Goal: Task Accomplishment & Management: Manage account settings

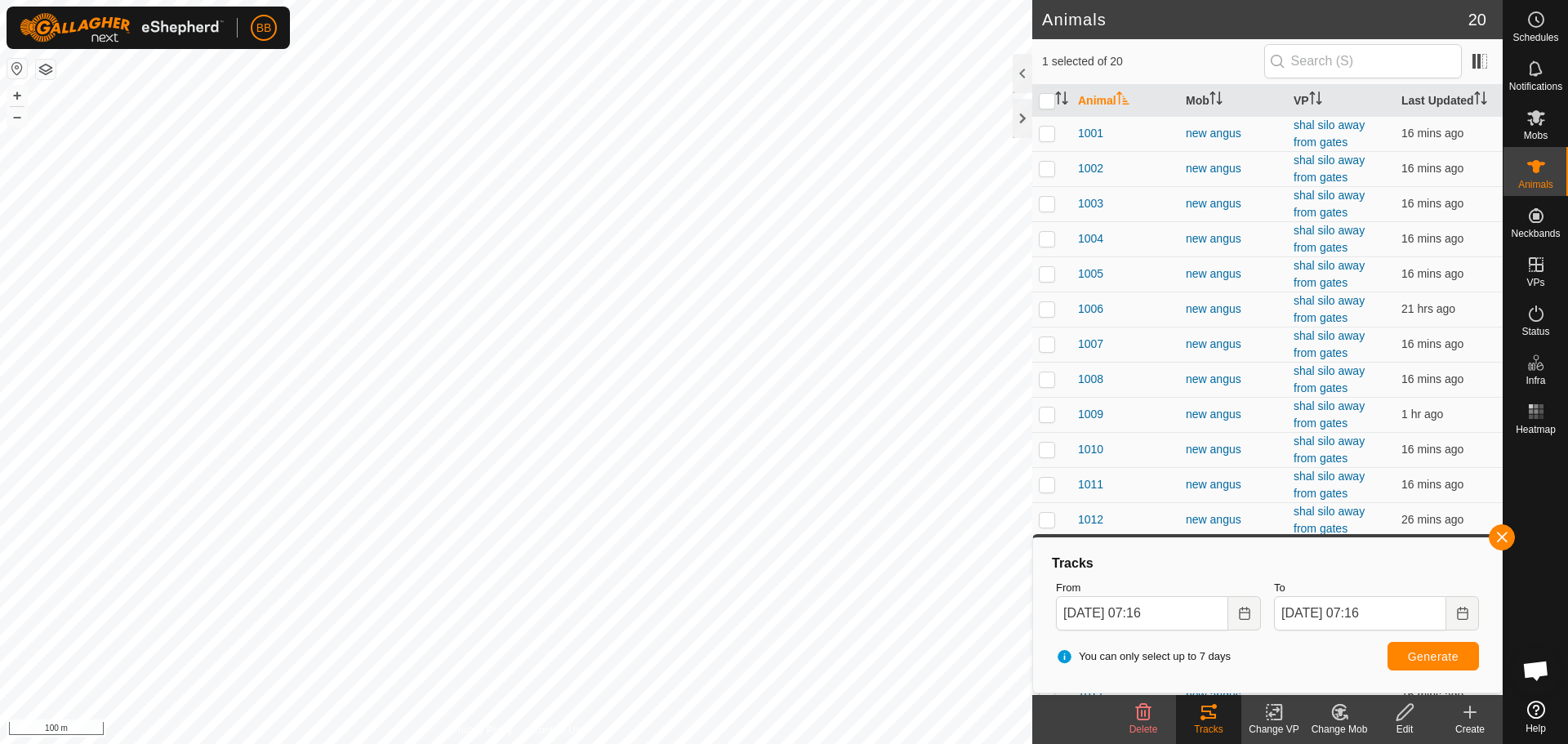
scroll to position [1808, 0]
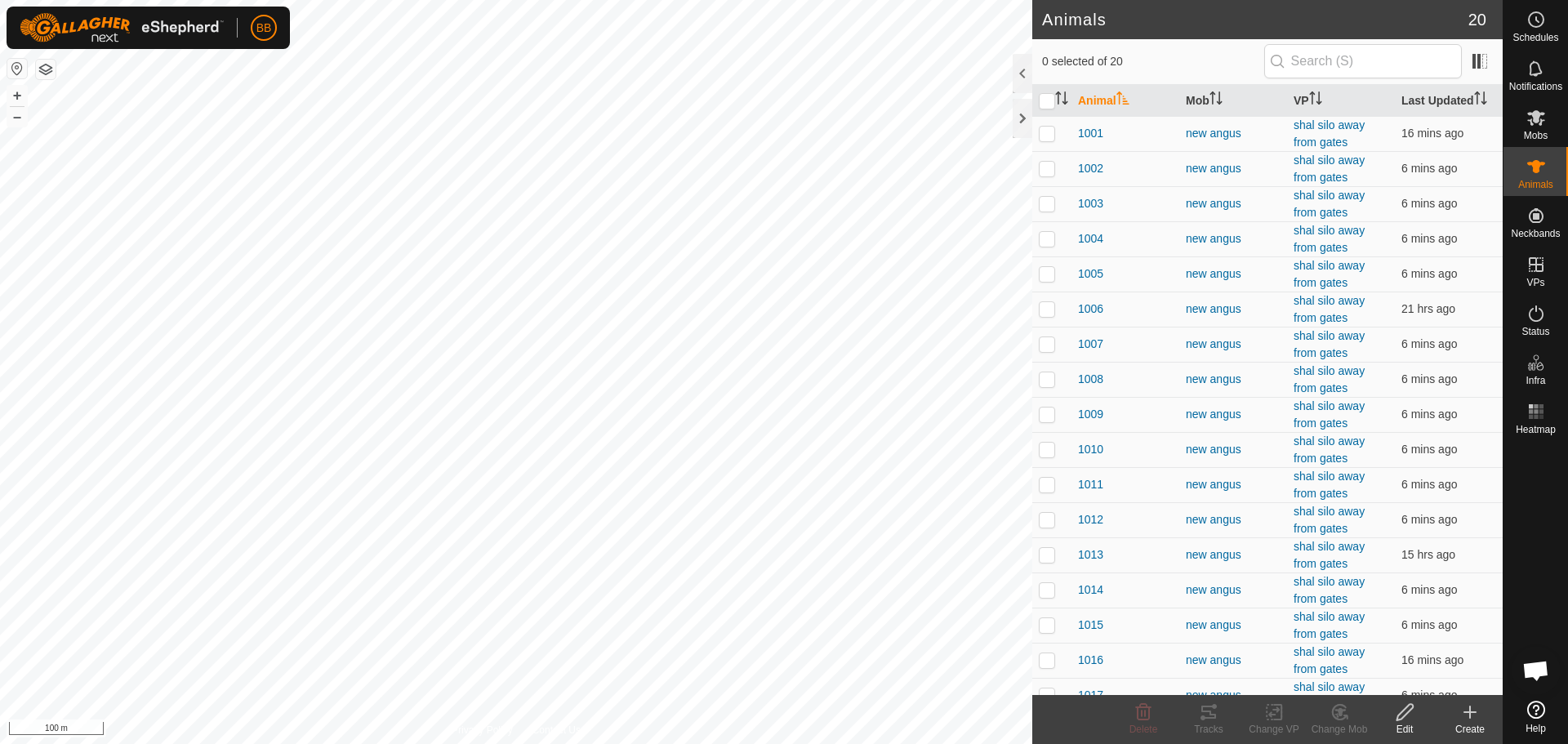
scroll to position [1808, 0]
click at [1438, 104] on th "Last Updated" at bounding box center [1448, 101] width 108 height 32
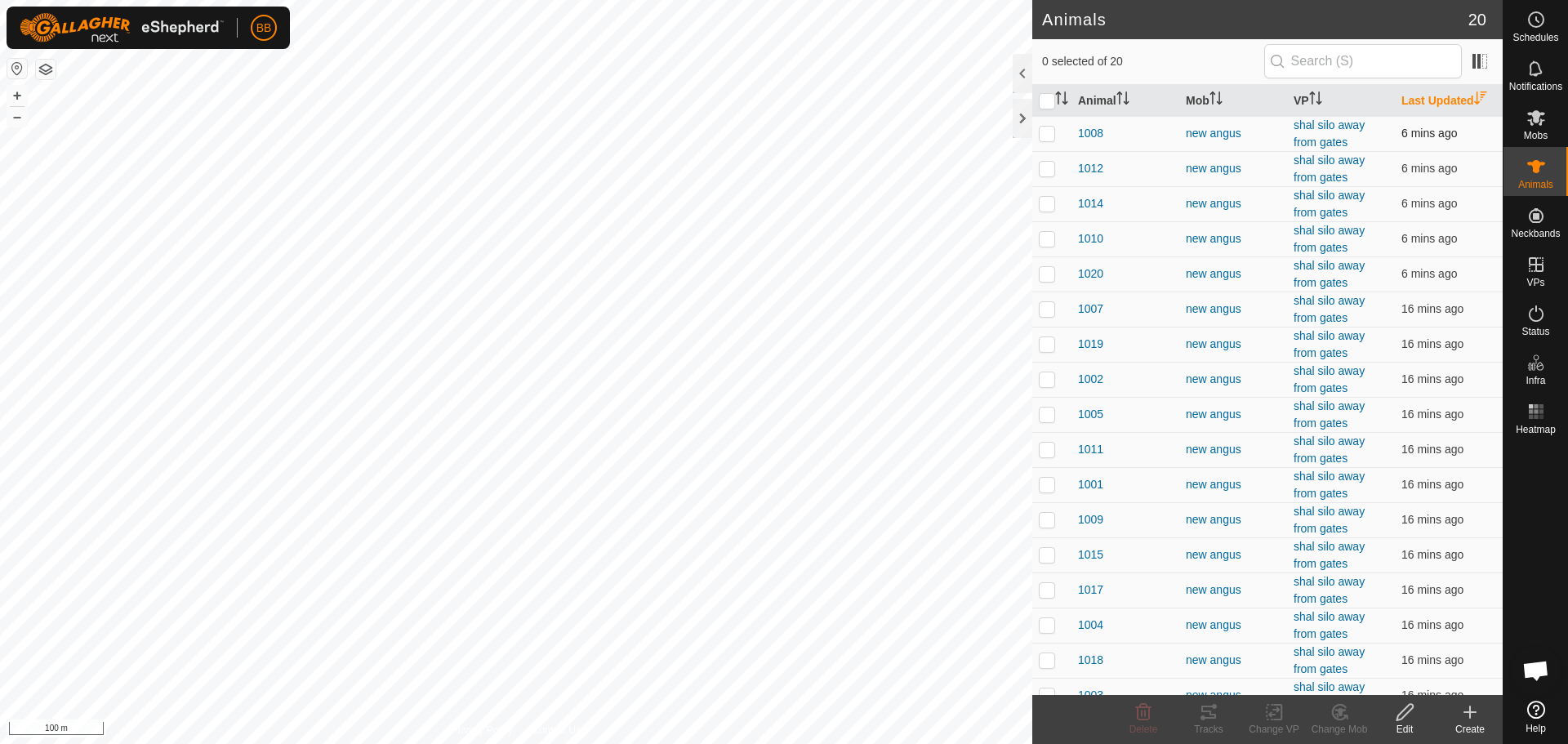
click at [1055, 139] on p-checkbox at bounding box center [1047, 133] width 17 height 13
checkbox input "true"
click at [1051, 159] on td at bounding box center [1052, 168] width 40 height 35
checkbox input "true"
click at [1052, 194] on td at bounding box center [1052, 203] width 40 height 35
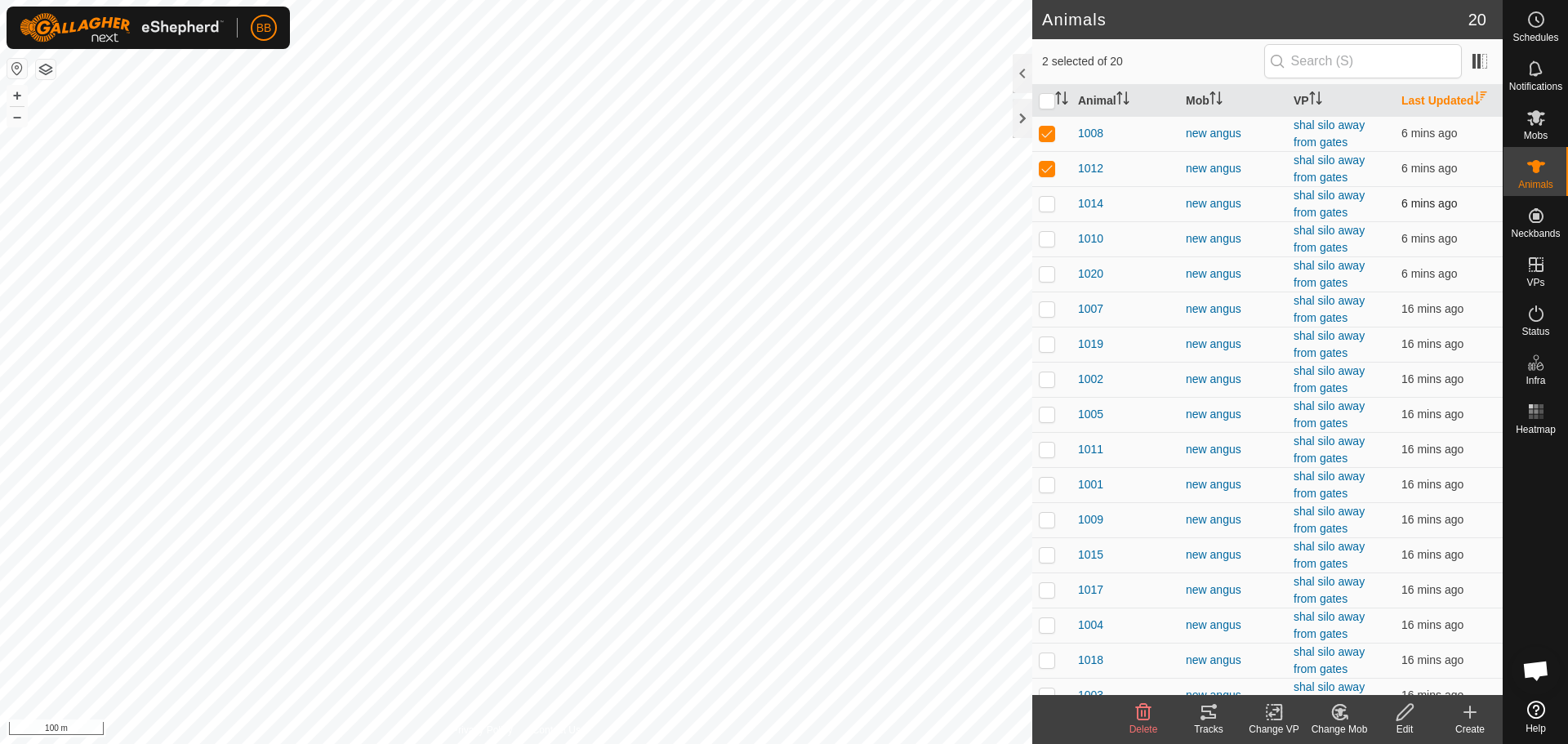
checkbox input "true"
click at [1049, 232] on p-checkbox at bounding box center [1047, 237] width 17 height 13
checkbox input "true"
click at [1050, 274] on p-checkbox at bounding box center [1047, 273] width 17 height 13
checkbox input "true"
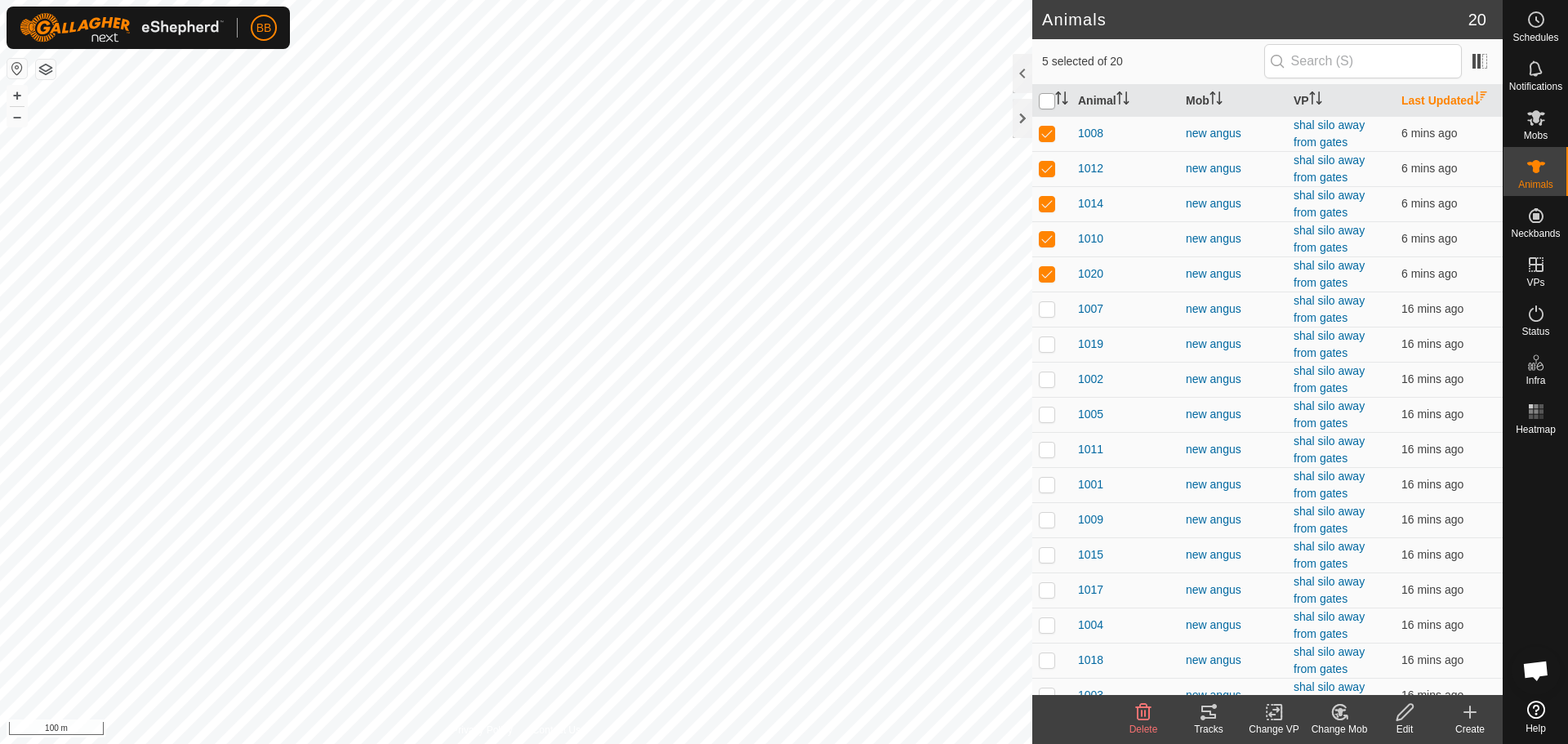
click at [1051, 105] on input "checkbox" at bounding box center [1047, 101] width 17 height 17
checkbox input "true"
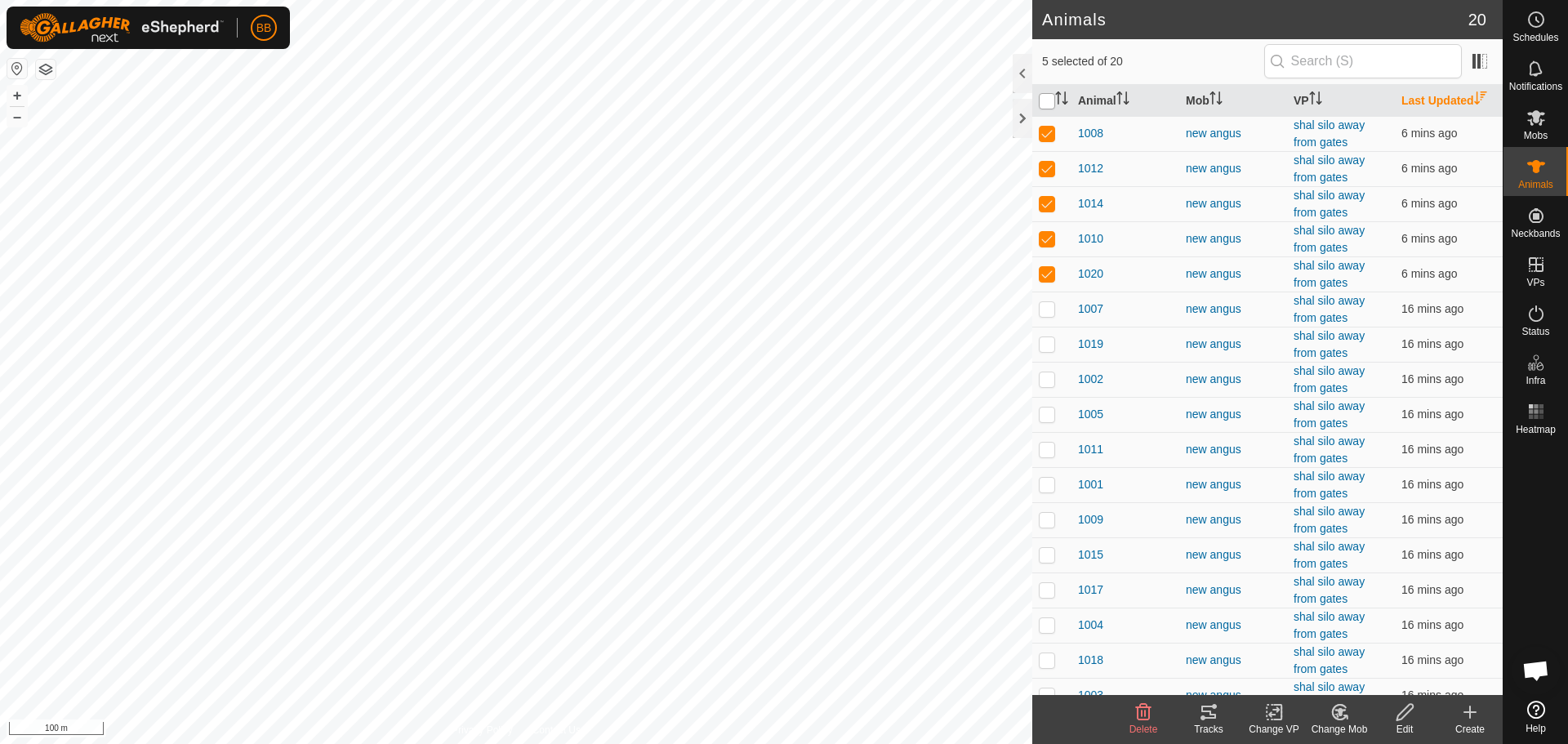
checkbox input "true"
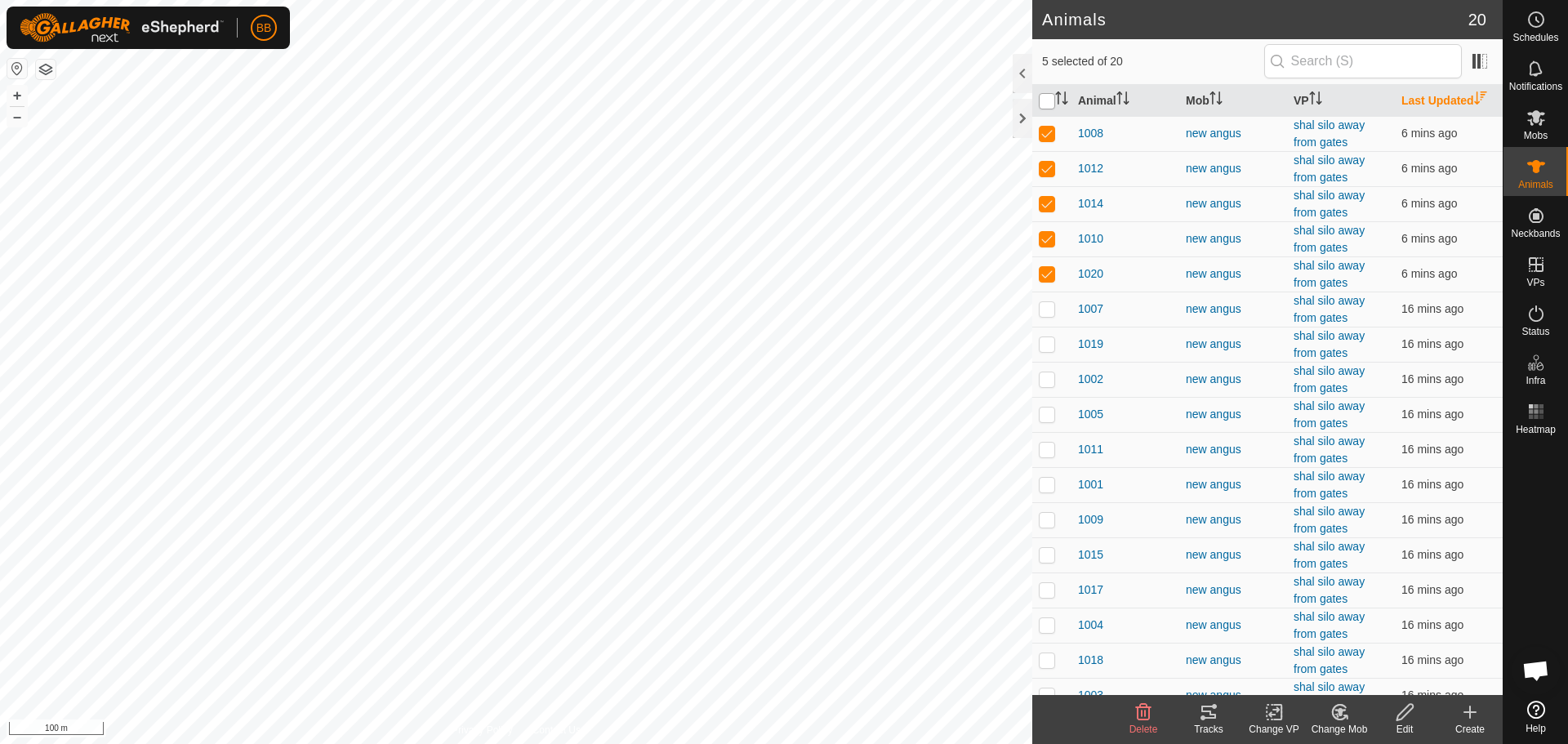
checkbox input "true"
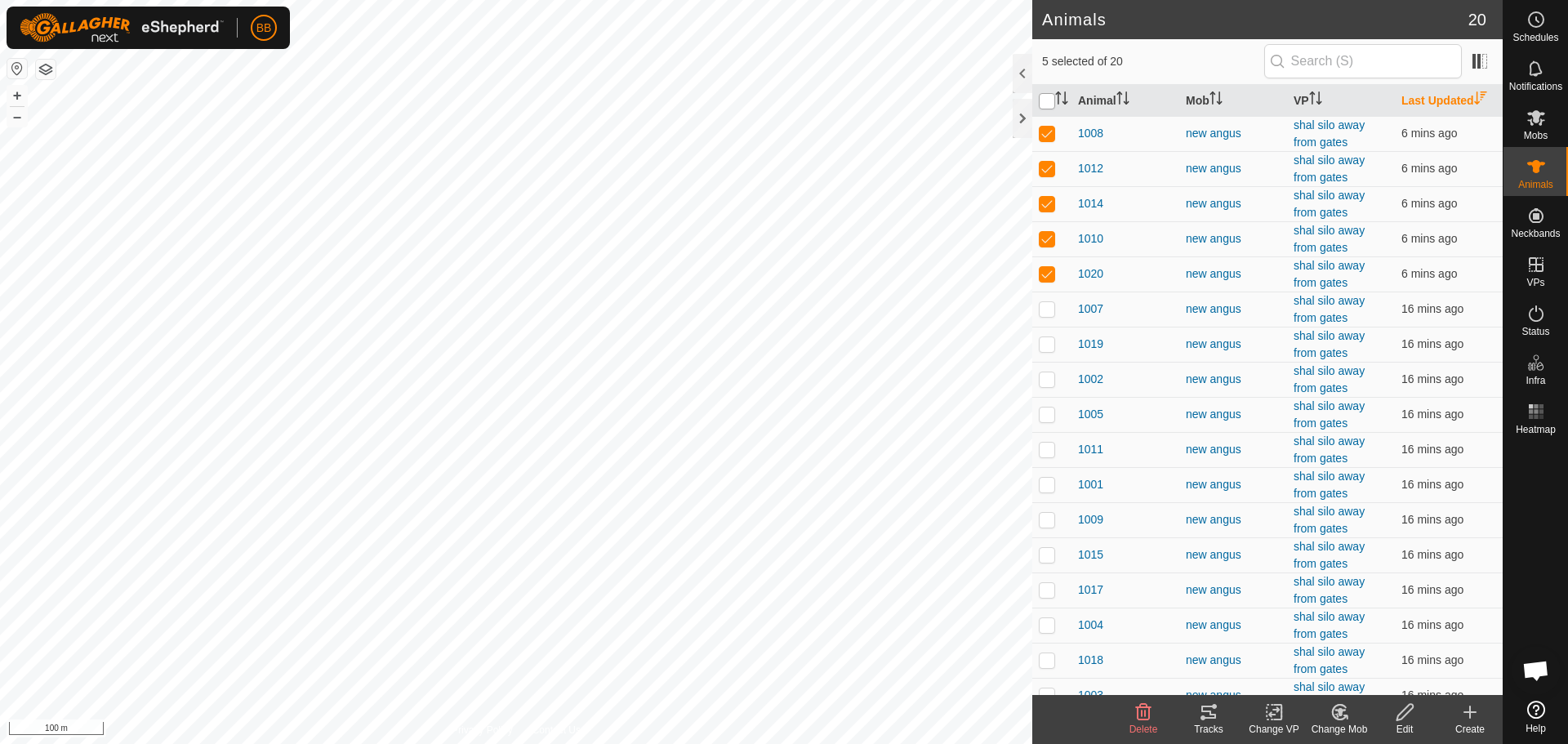
checkbox input "true"
click at [1051, 105] on input "checkbox" at bounding box center [1047, 101] width 17 height 17
checkbox input "false"
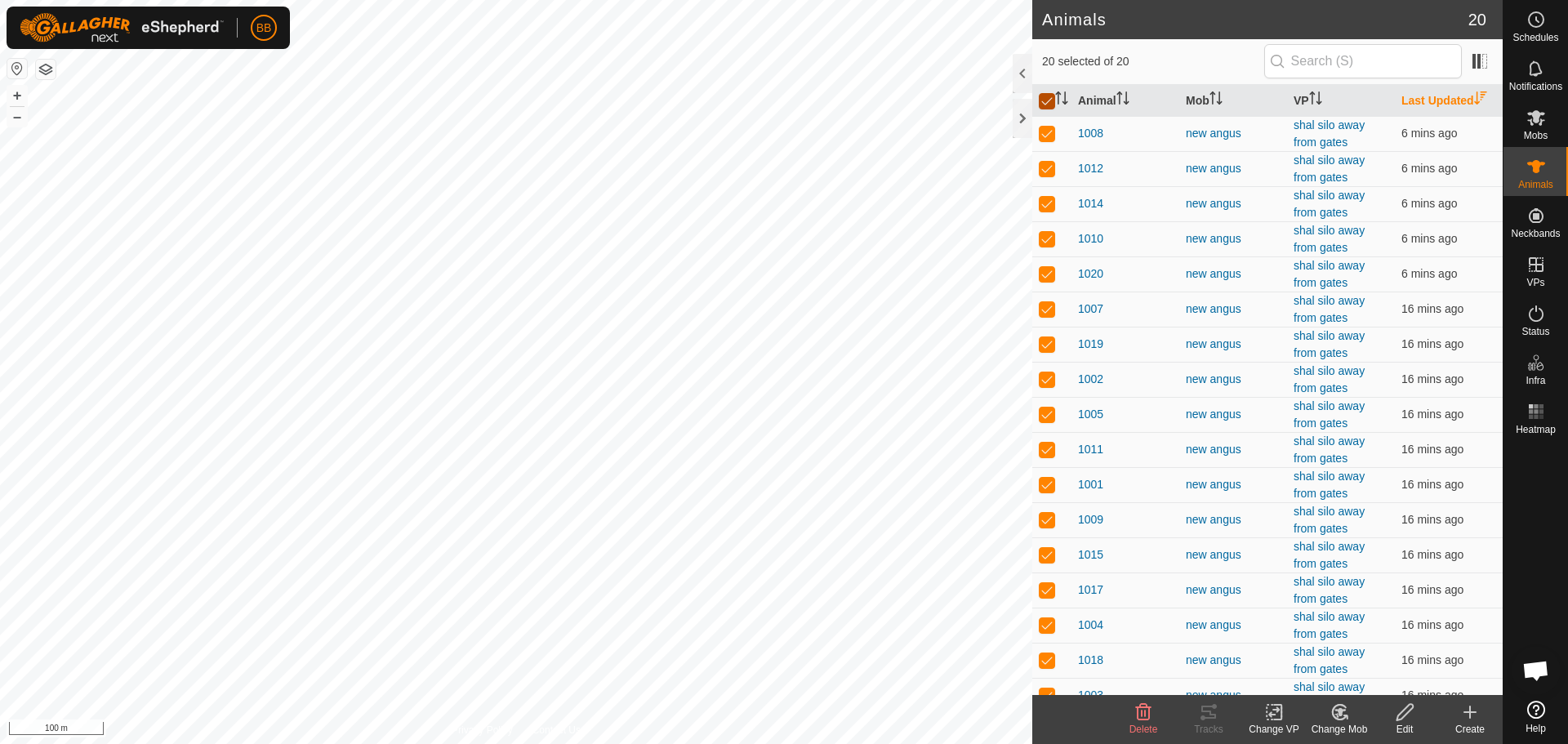
checkbox input "false"
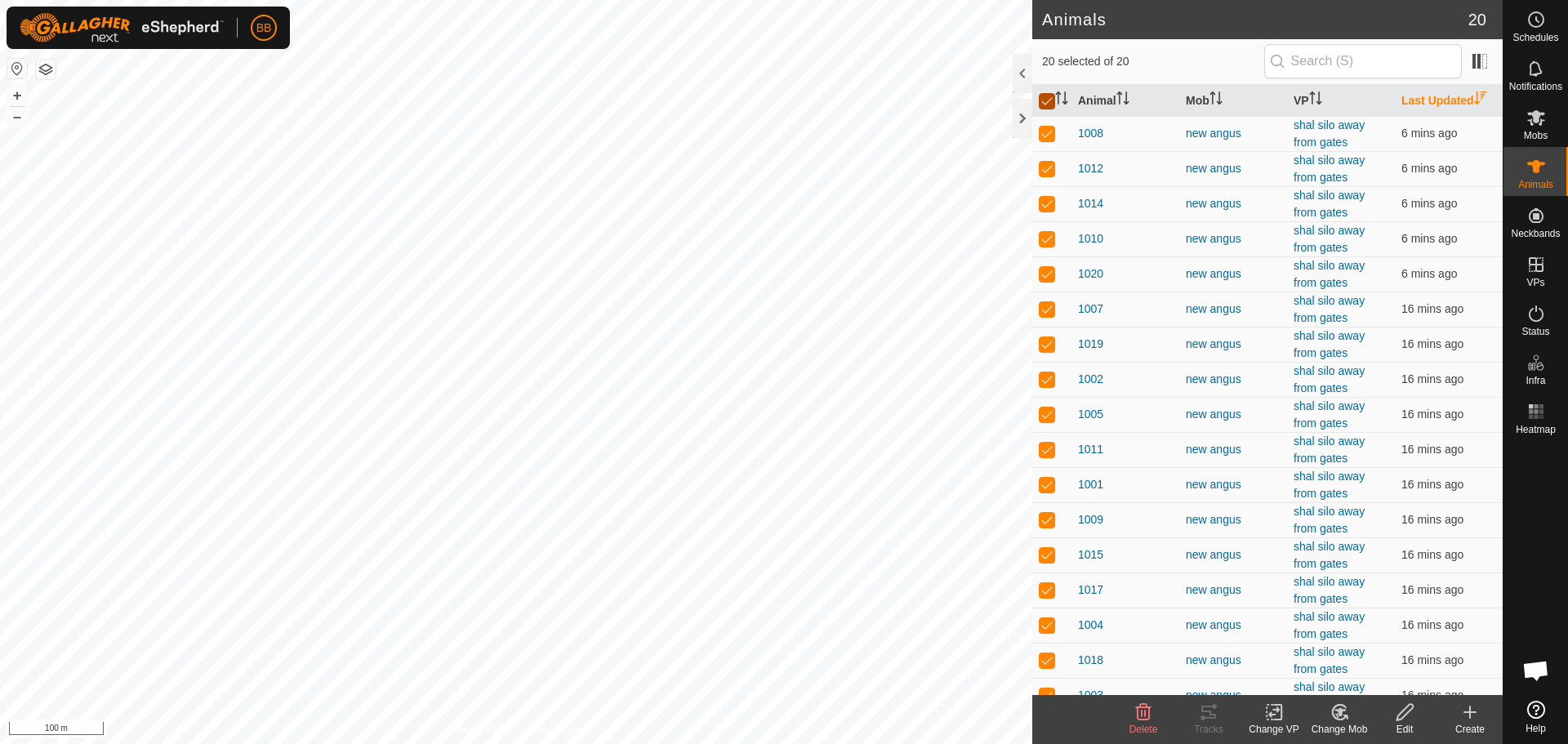
checkbox input "false"
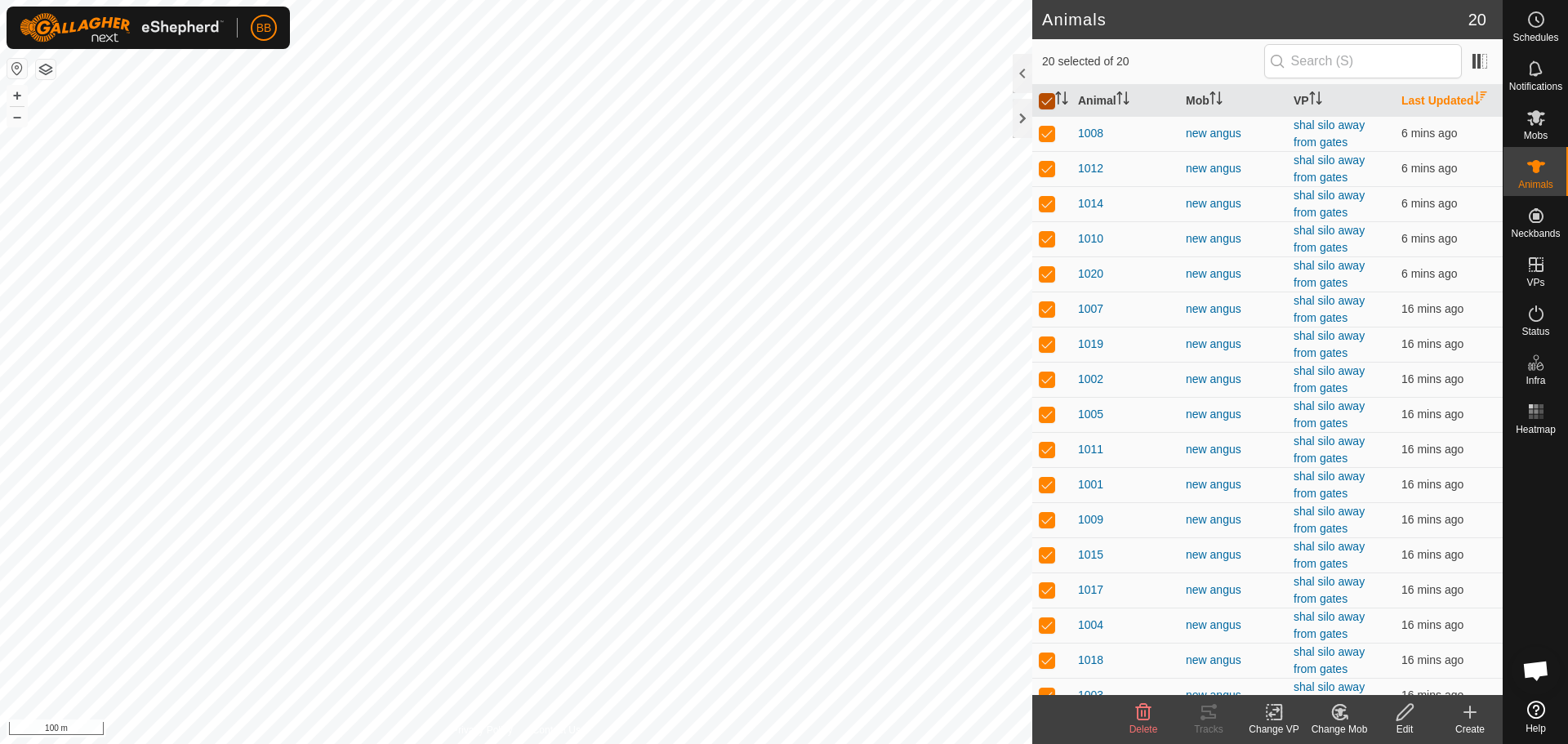
checkbox input "false"
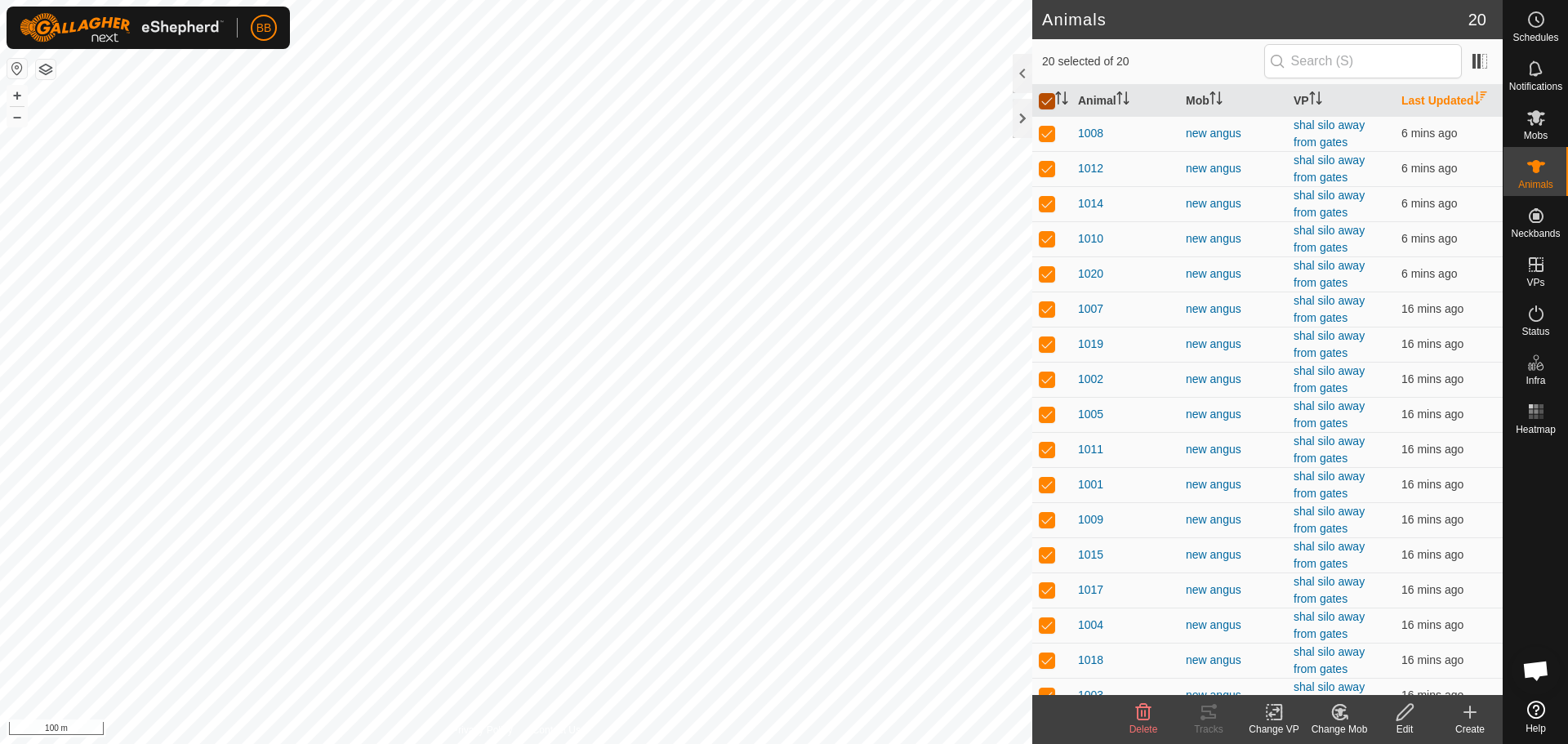
checkbox input "false"
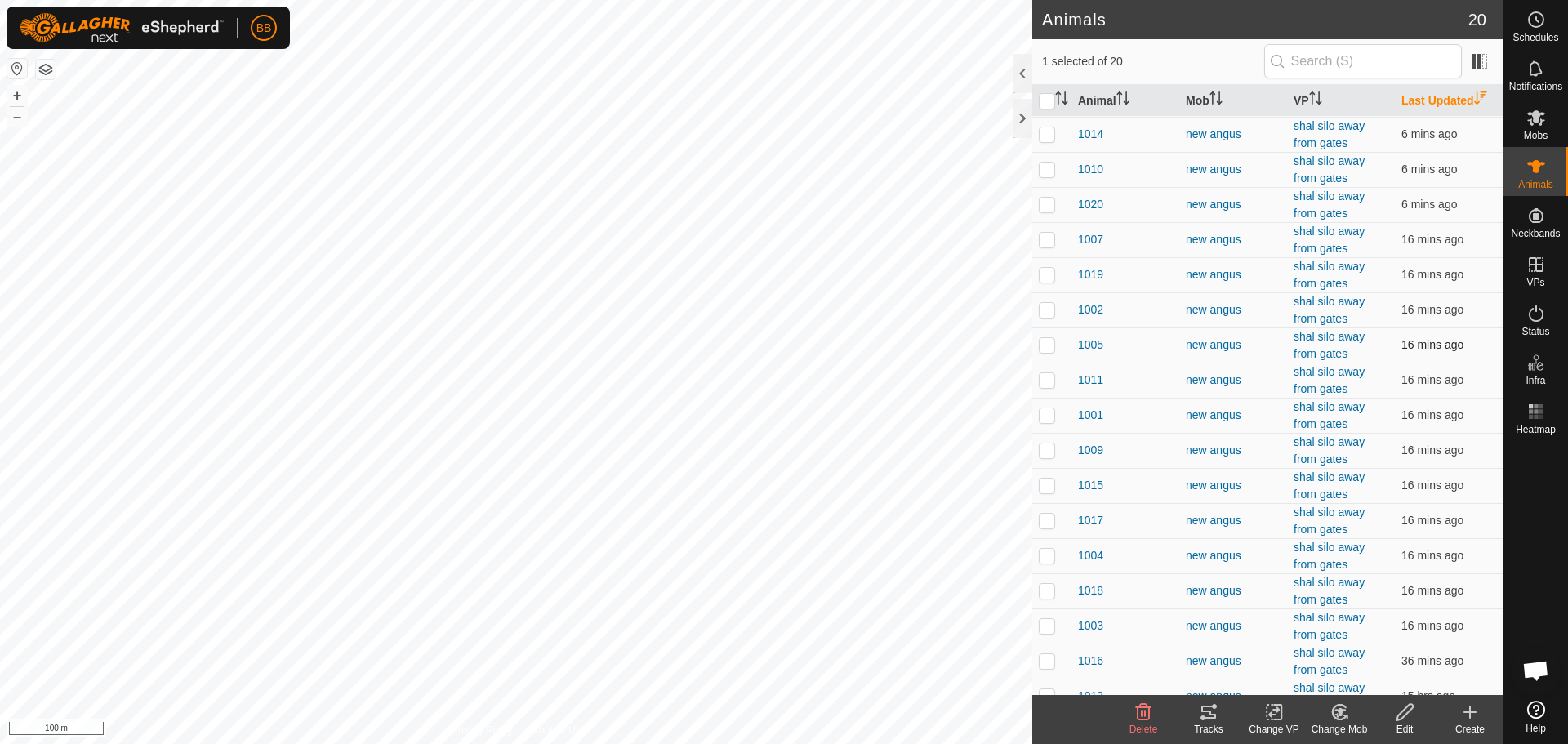
scroll to position [124, 0]
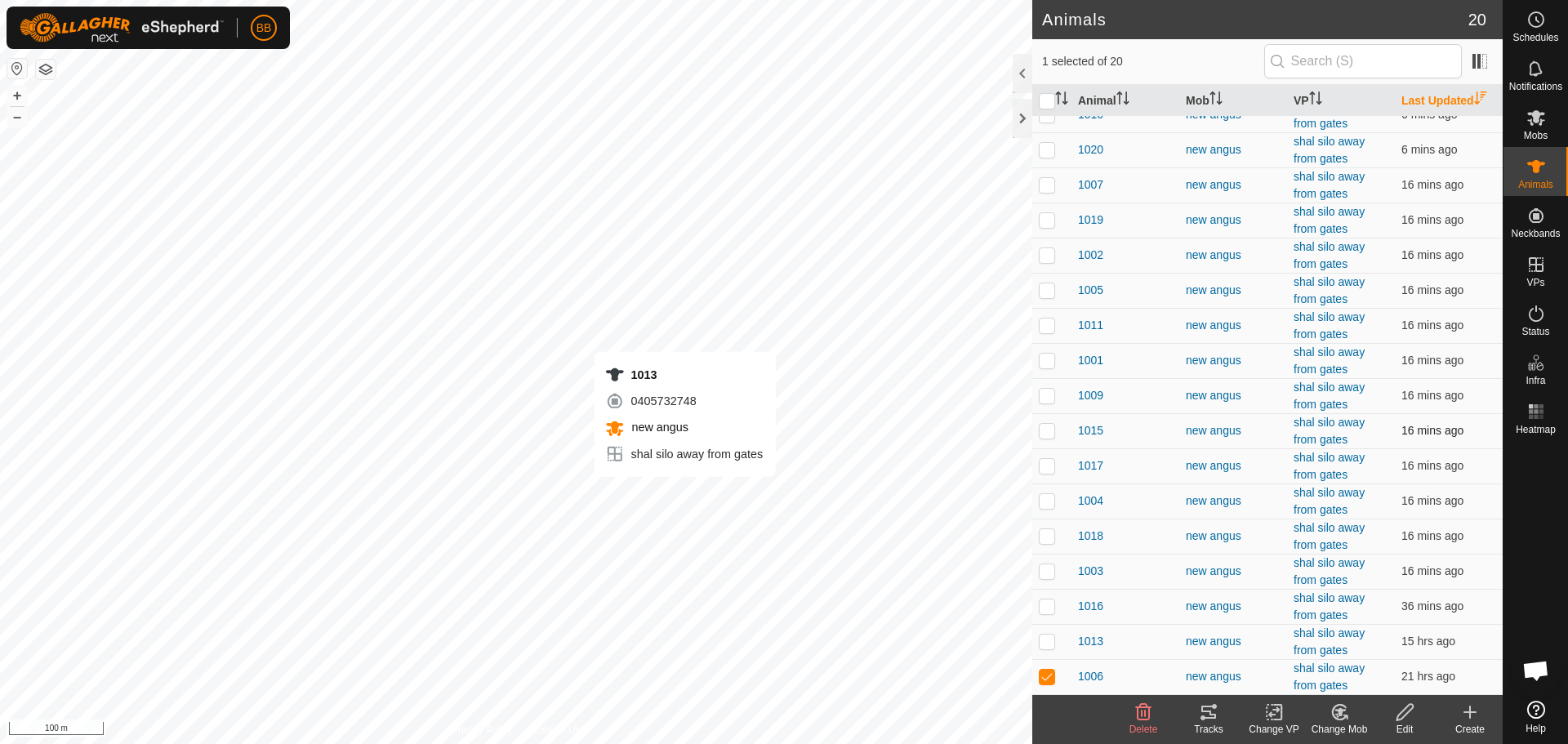
checkbox input "false"
